Goal: Task Accomplishment & Management: Use online tool/utility

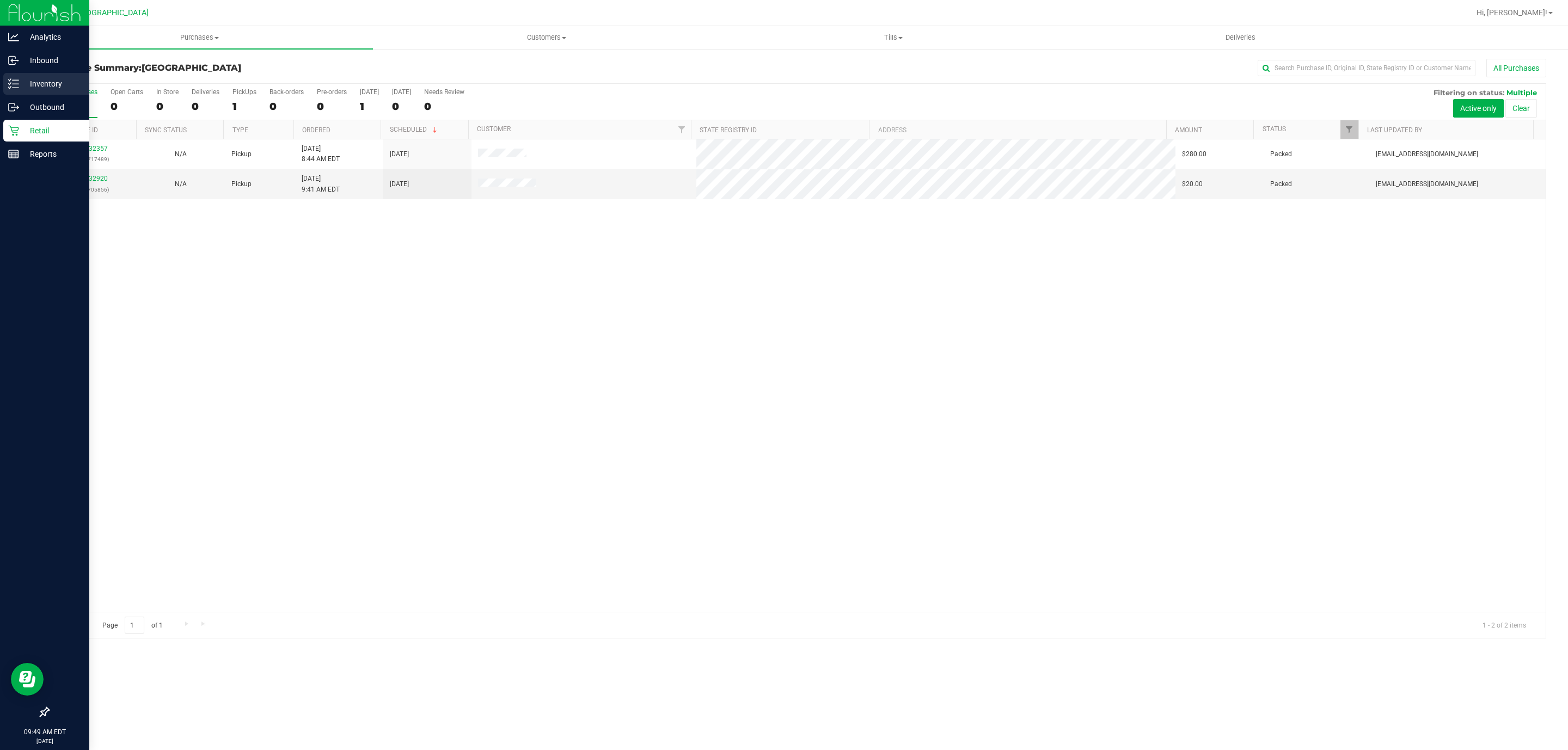
click at [63, 75] on div "Inventory" at bounding box center [46, 84] width 86 height 22
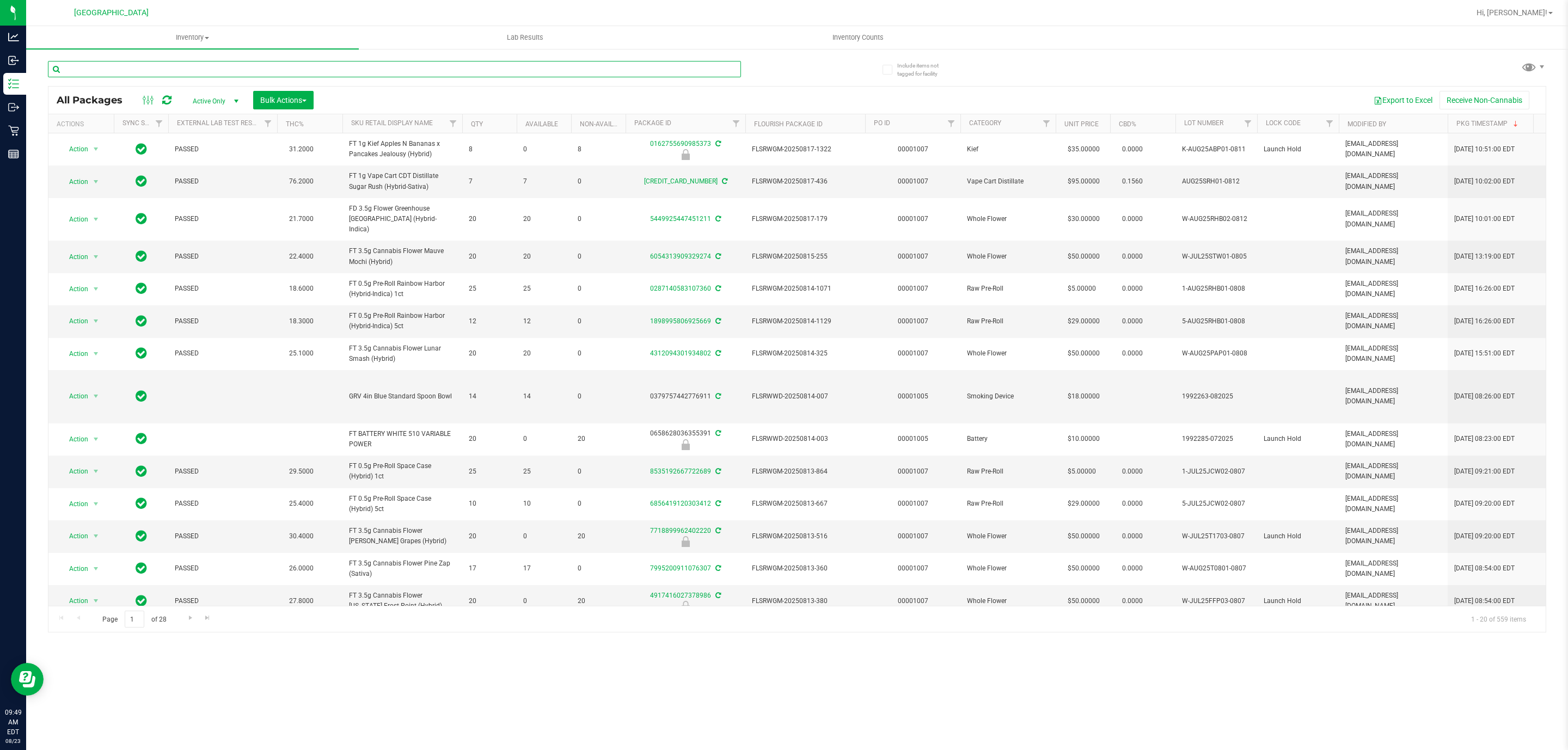
click at [96, 63] on input "text" at bounding box center [394, 69] width 693 height 16
type input "1992285-022025"
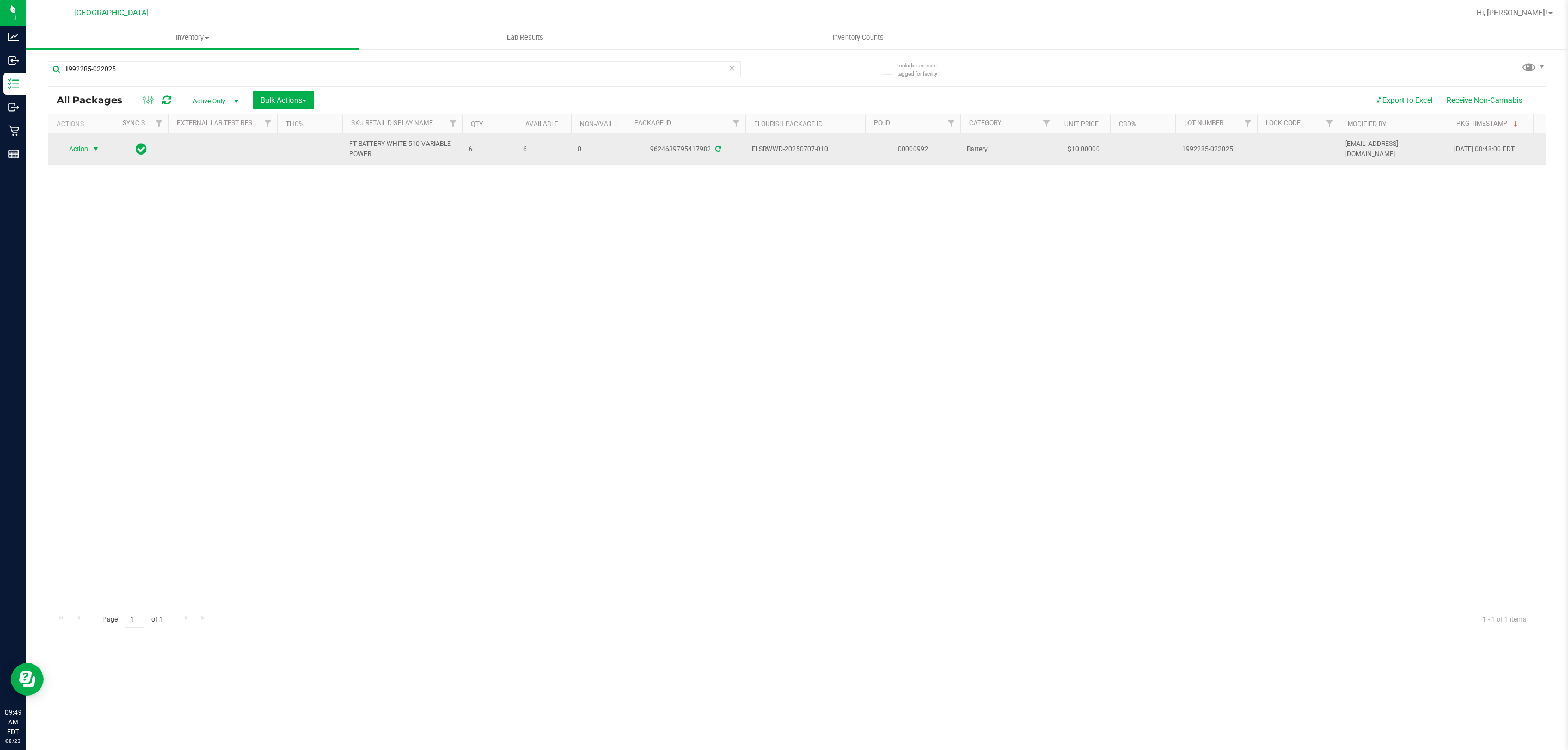
click at [91, 146] on span "select" at bounding box center [96, 149] width 9 height 9
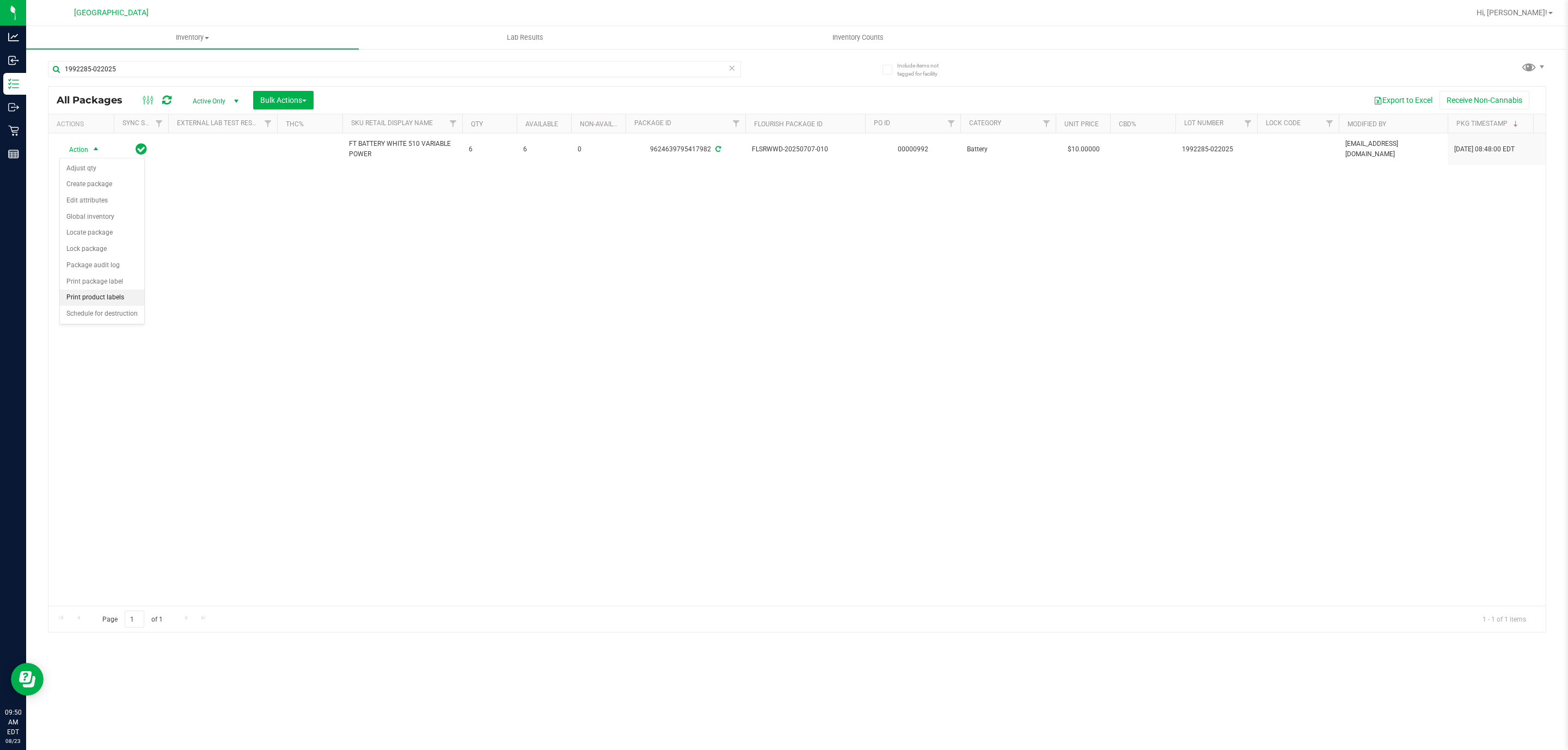
click at [121, 306] on li "Print product labels" at bounding box center [102, 298] width 84 height 16
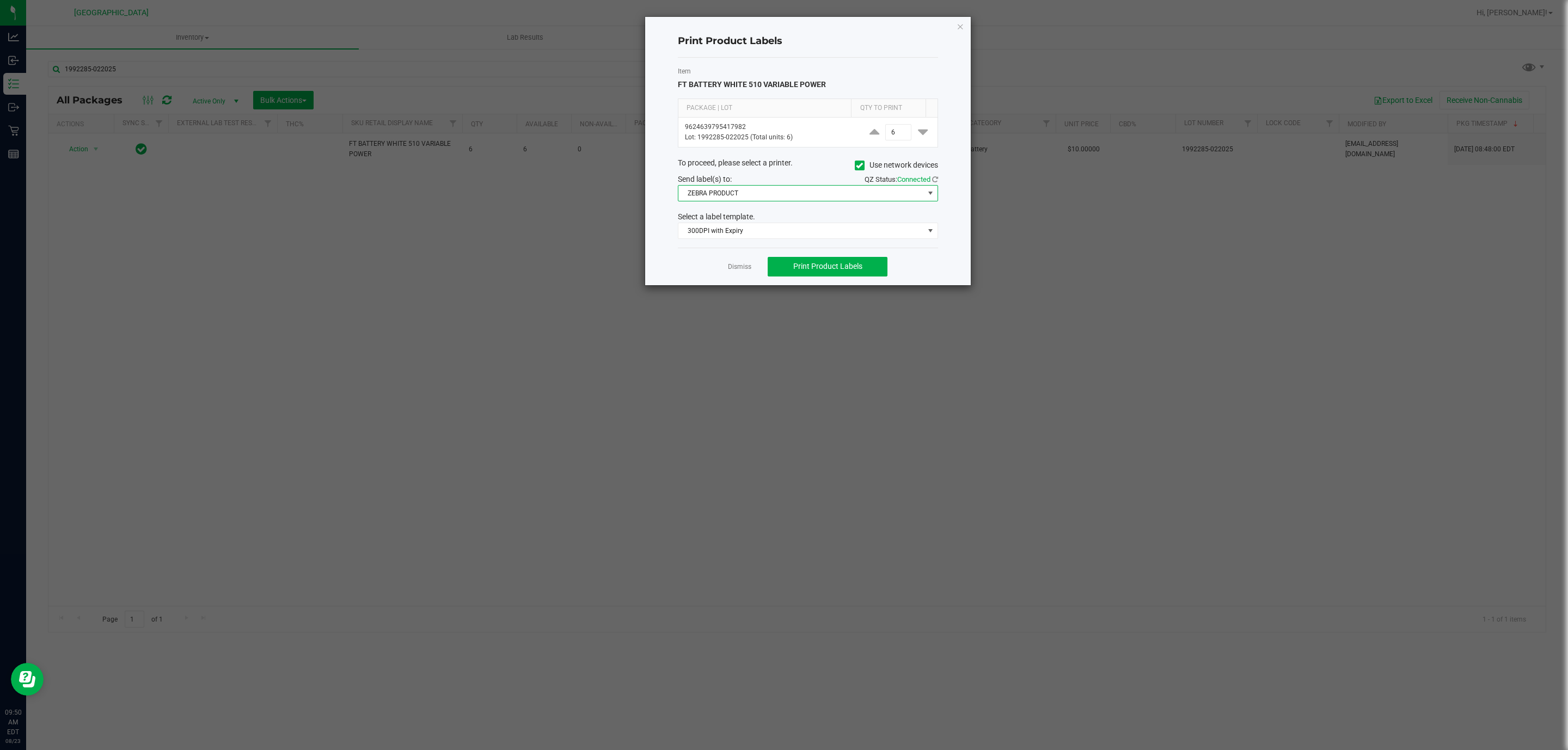
click at [810, 192] on span "ZEBRA PRODUCT" at bounding box center [801, 193] width 246 height 15
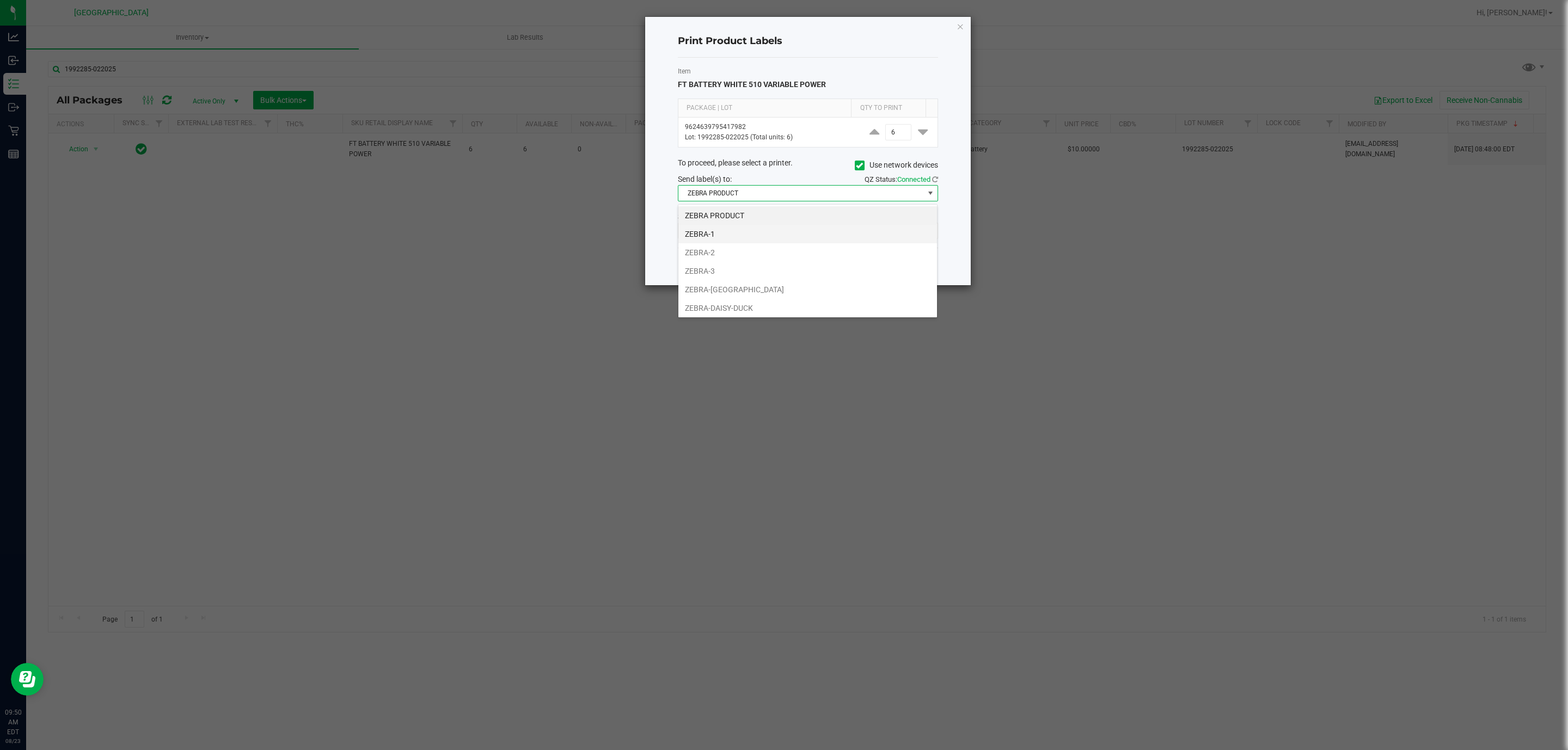
scroll to position [16, 260]
click at [749, 294] on li "ZEBRA-[GEOGRAPHIC_DATA]" at bounding box center [808, 289] width 258 height 19
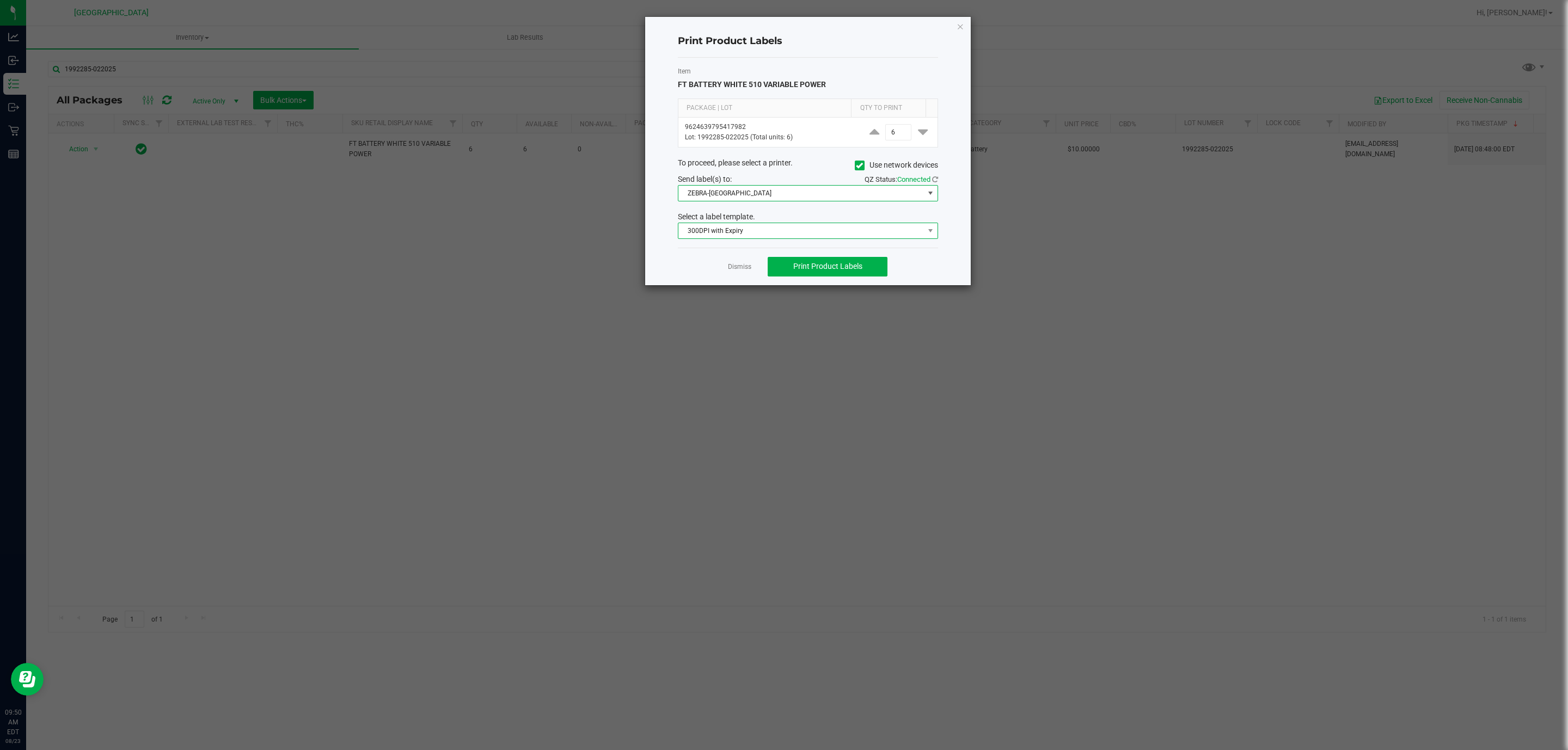
click at [772, 235] on span "300DPI with Expiry" at bounding box center [801, 231] width 246 height 15
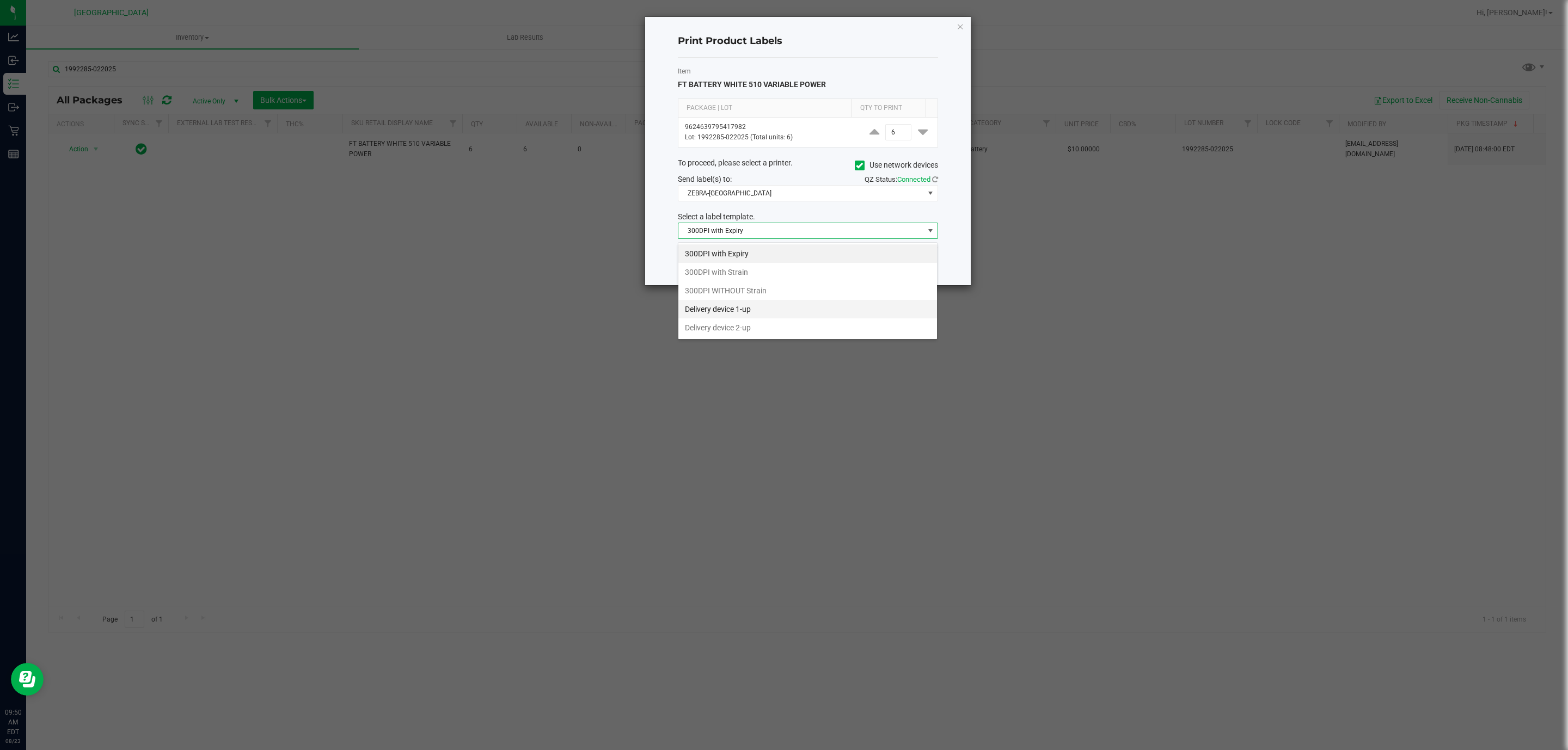
click at [752, 309] on li "Delivery device 1-up" at bounding box center [808, 309] width 258 height 19
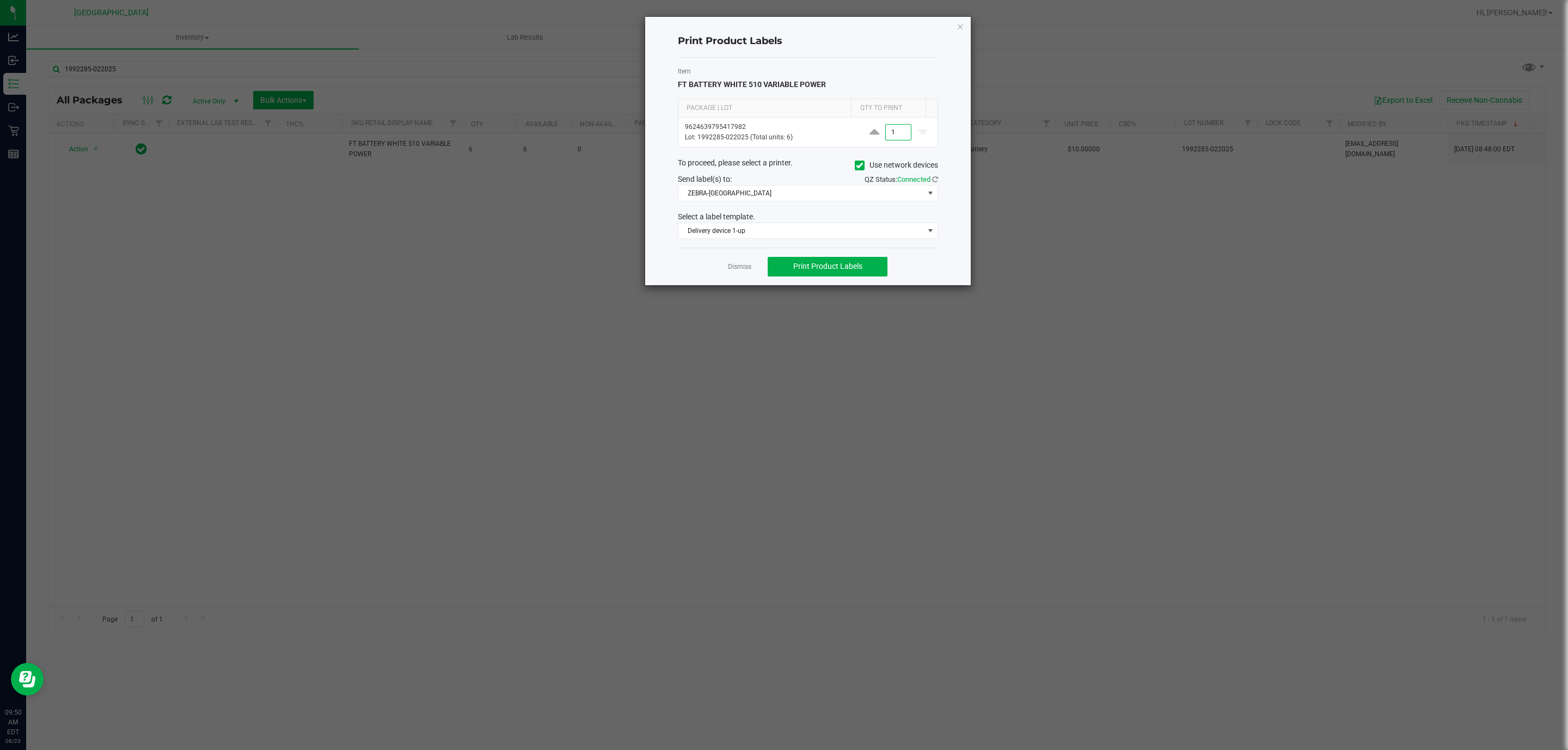
type input "1"
click at [815, 148] on kendo-grid "Package | Lot Qty to Print 9624639795417982 Lot: 1992285-022025 (Total units: 6…" at bounding box center [808, 123] width 260 height 49
click at [835, 270] on span "Print Product Labels" at bounding box center [828, 267] width 69 height 9
click at [958, 31] on icon "button" at bounding box center [960, 25] width 7 height 13
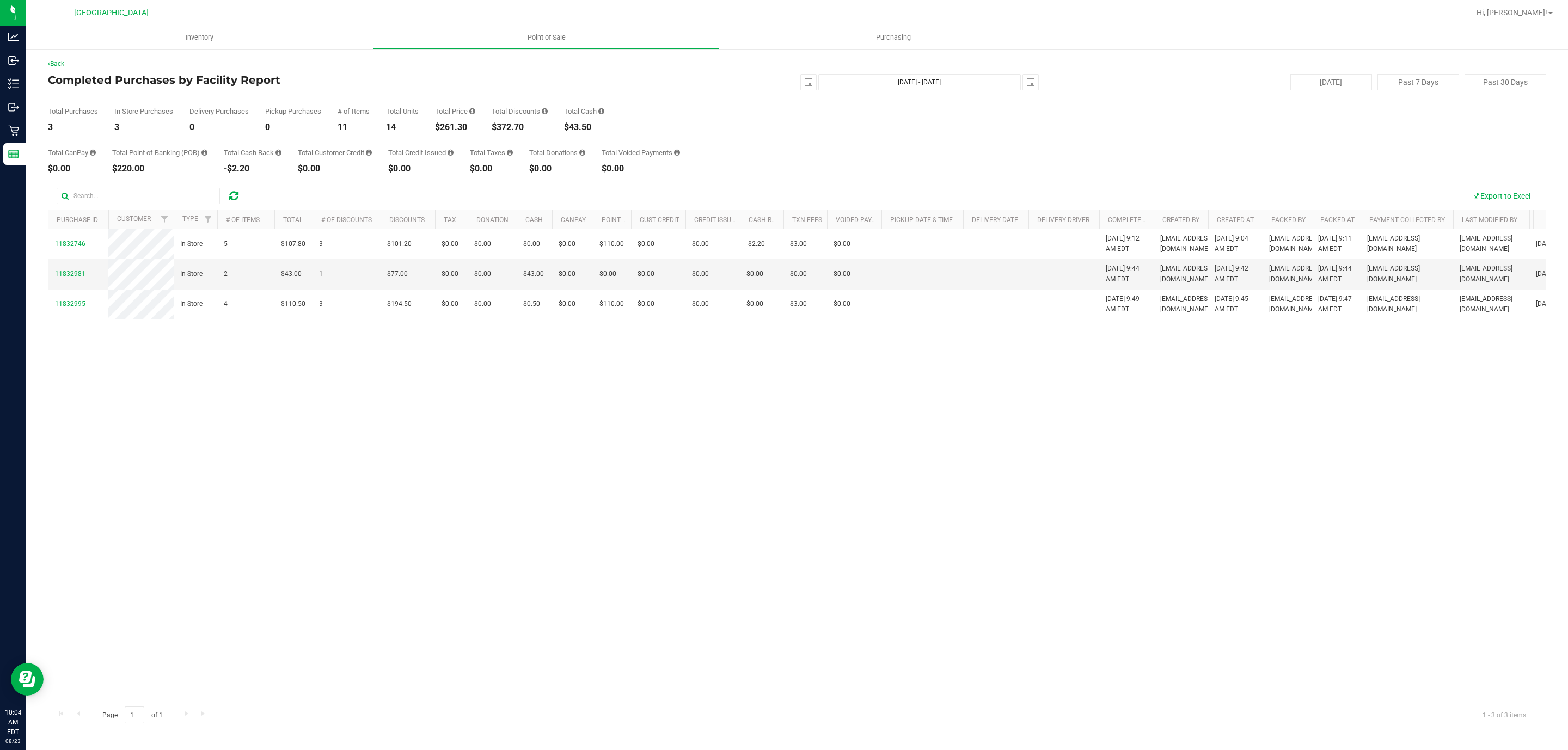
click at [450, 131] on div "$261.30" at bounding box center [455, 128] width 40 height 9
copy div "261.30"
